Goal: Task Accomplishment & Management: Complete application form

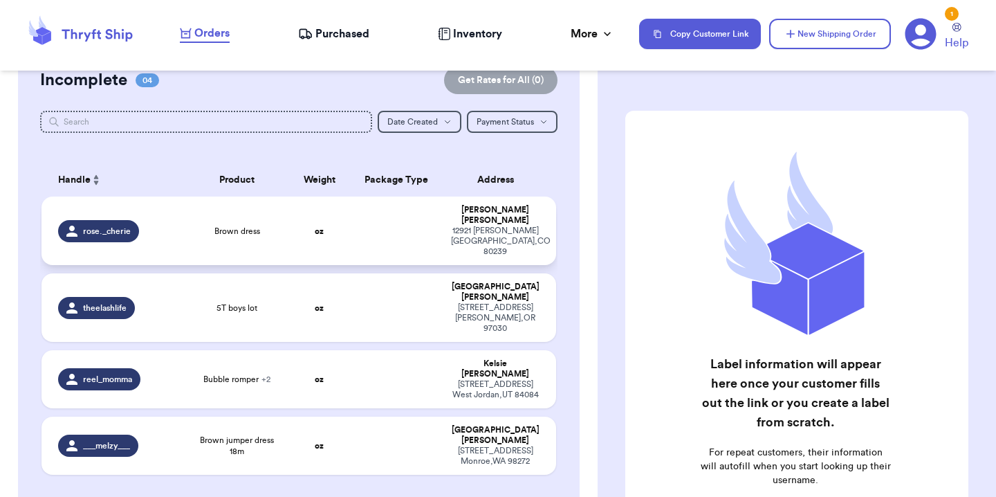
scroll to position [129, 0]
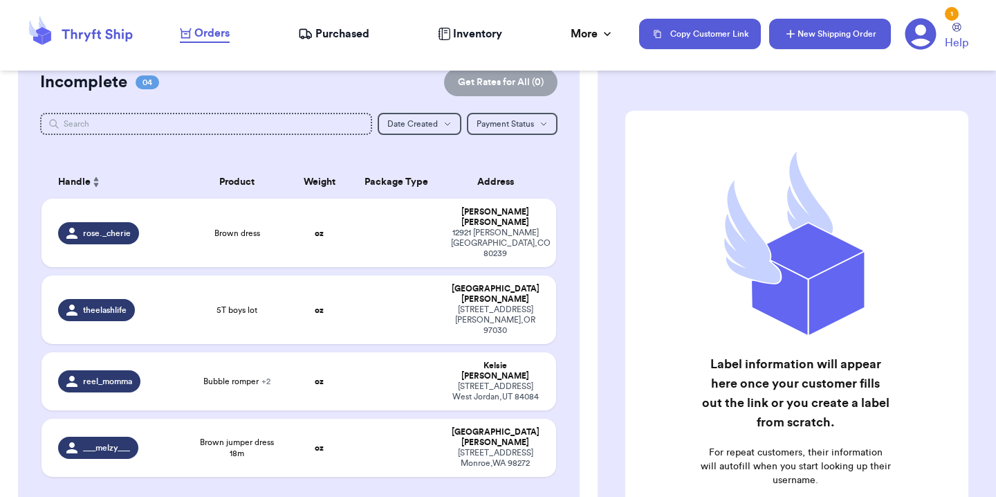
click at [813, 37] on button "New Shipping Order" at bounding box center [830, 34] width 122 height 30
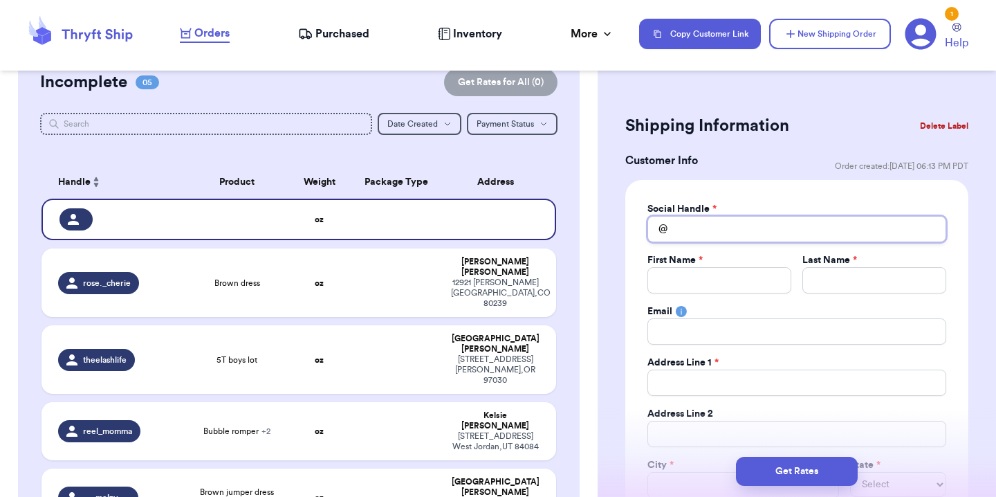
click at [721, 232] on input "Total Amount Paid" at bounding box center [797, 229] width 299 height 26
type input "j"
type input "ja"
type input "jan"
type input "[PERSON_NAME]"
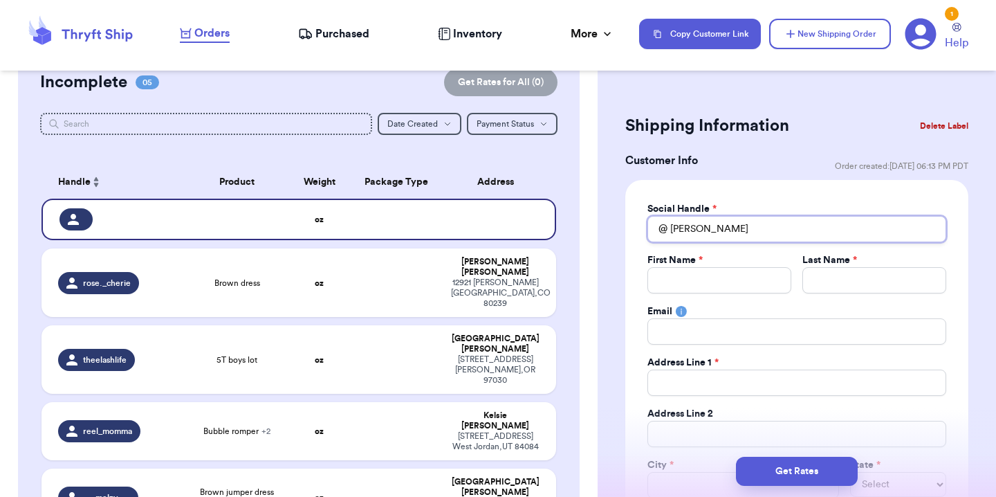
type input "[PERSON_NAME]"
type input "janeyt"
type input "[PERSON_NAME]"
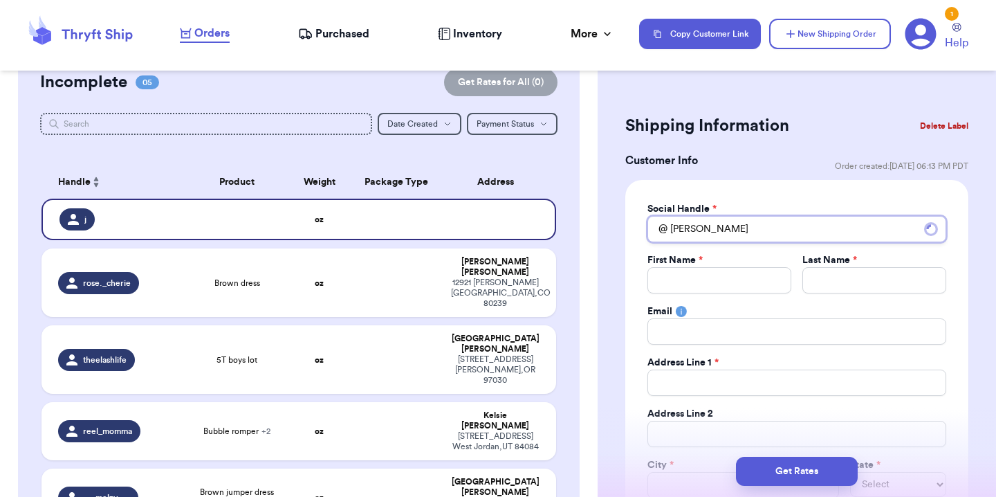
type input "[PERSON_NAME]"
click at [715, 239] on input "[PERSON_NAME]" at bounding box center [797, 229] width 299 height 26
click at [684, 226] on input "Total Amount Paid" at bounding box center [797, 229] width 299 height 26
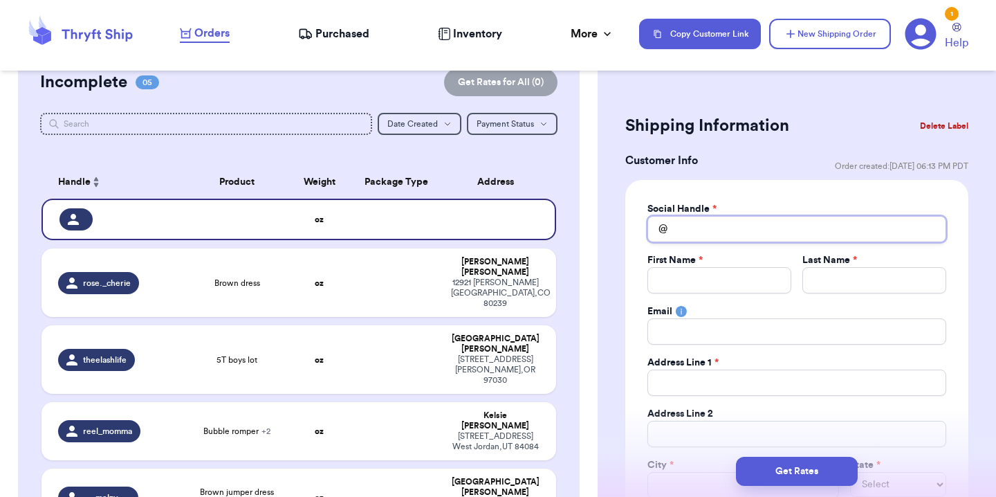
type input "j"
type input "ja"
type input "jan"
type input "[PERSON_NAME]"
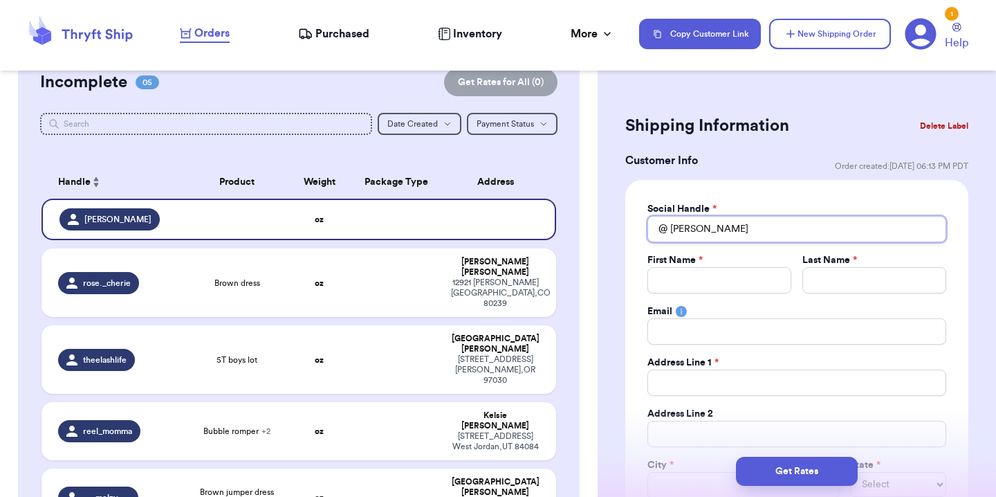
type input "[PERSON_NAME]"
type input "jan"
type input "ja"
type input "j"
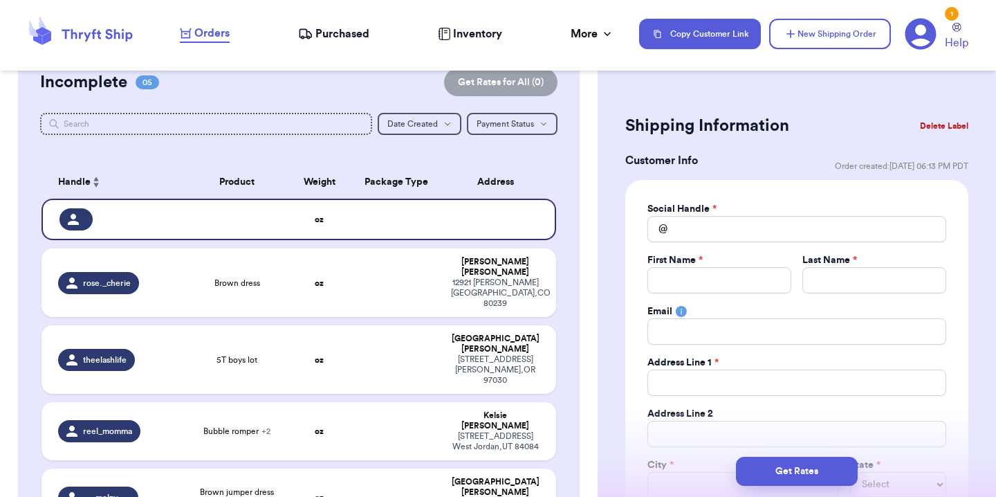
click at [916, 134] on button "Delete Label" at bounding box center [945, 126] width 60 height 30
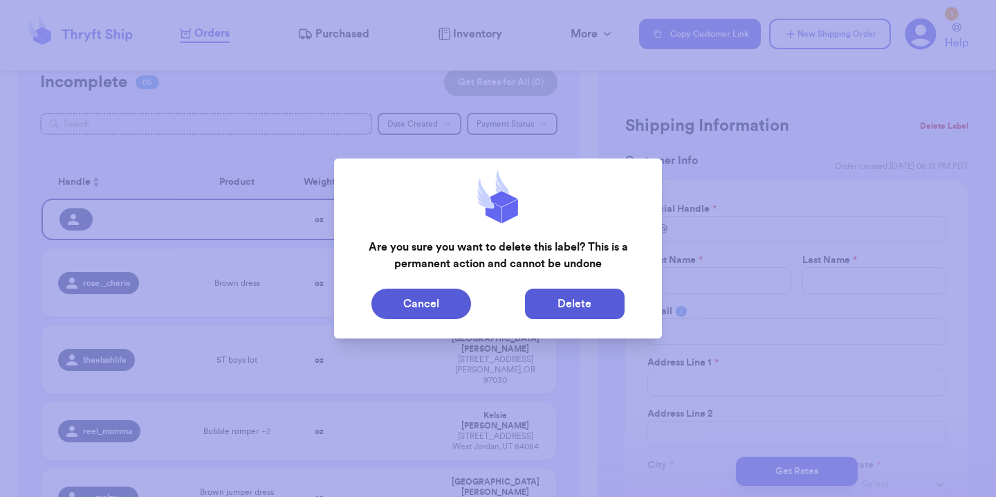
click at [581, 305] on button "Delete" at bounding box center [575, 304] width 100 height 30
type input "Brown dress"
